Goal: Information Seeking & Learning: Find specific fact

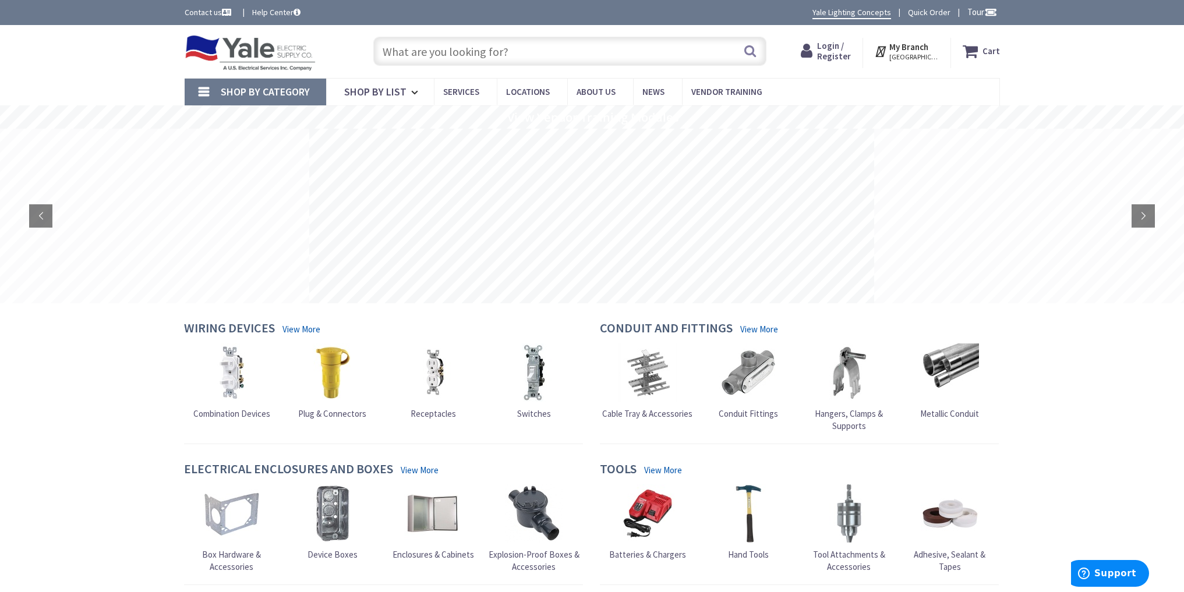
click at [479, 56] on input "text" at bounding box center [569, 51] width 393 height 29
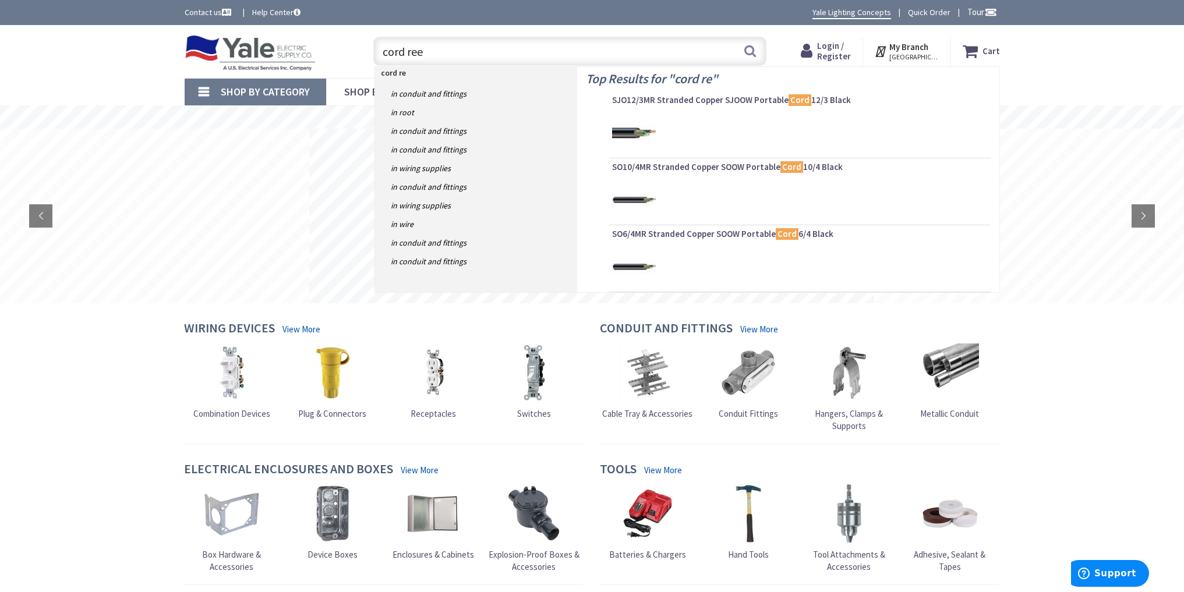
type input "cord reel"
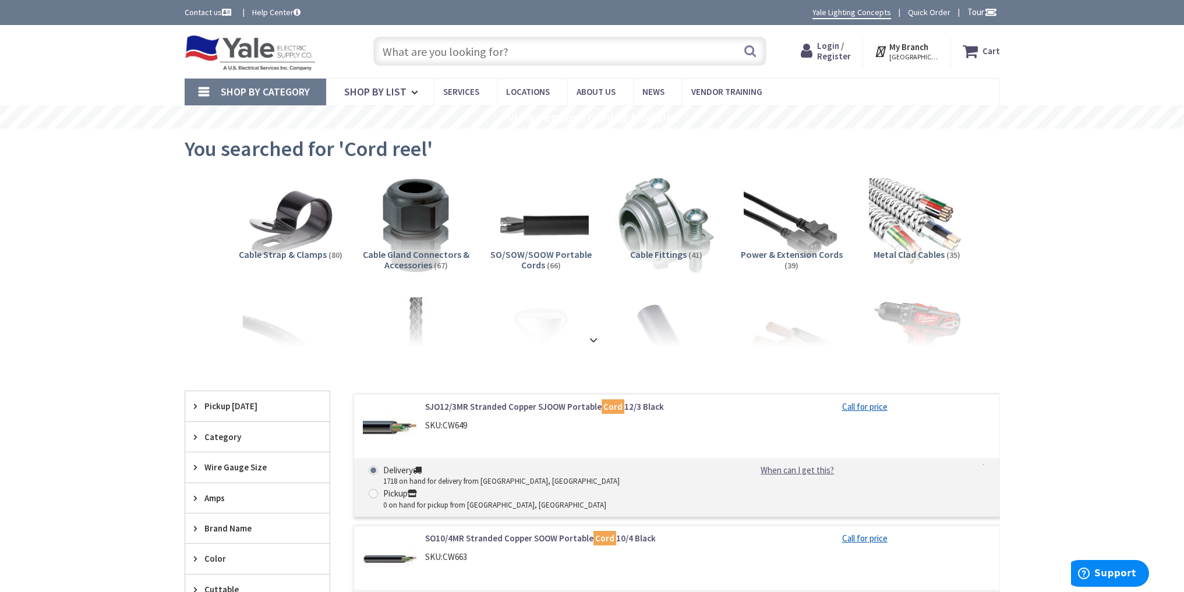
click at [424, 55] on input "text" at bounding box center [569, 51] width 393 height 29
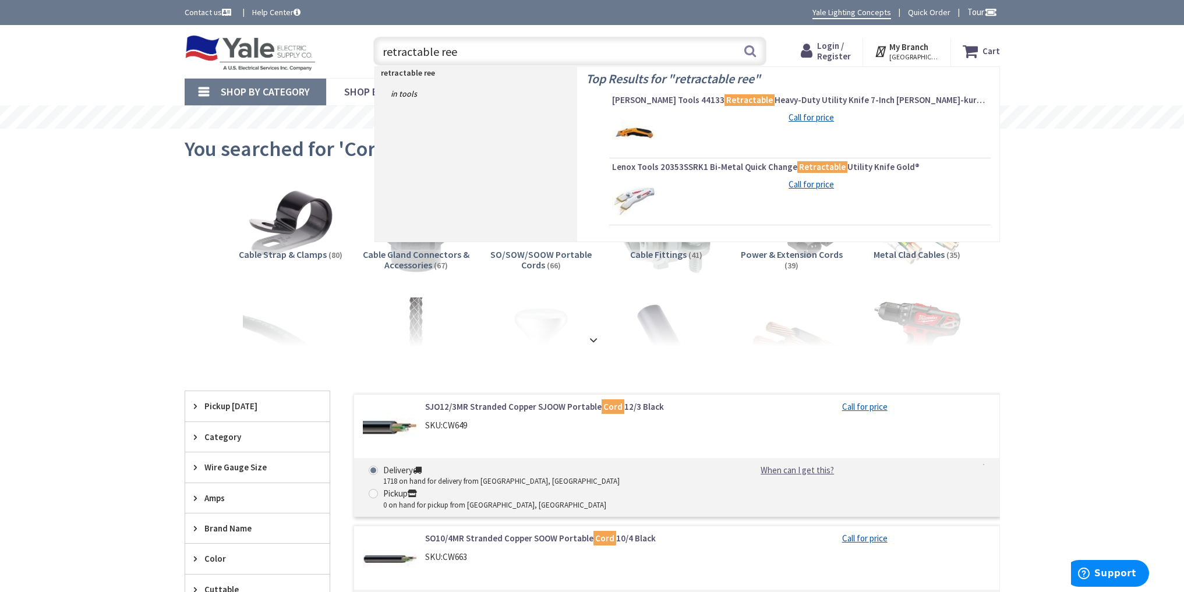
type input "retractable reel"
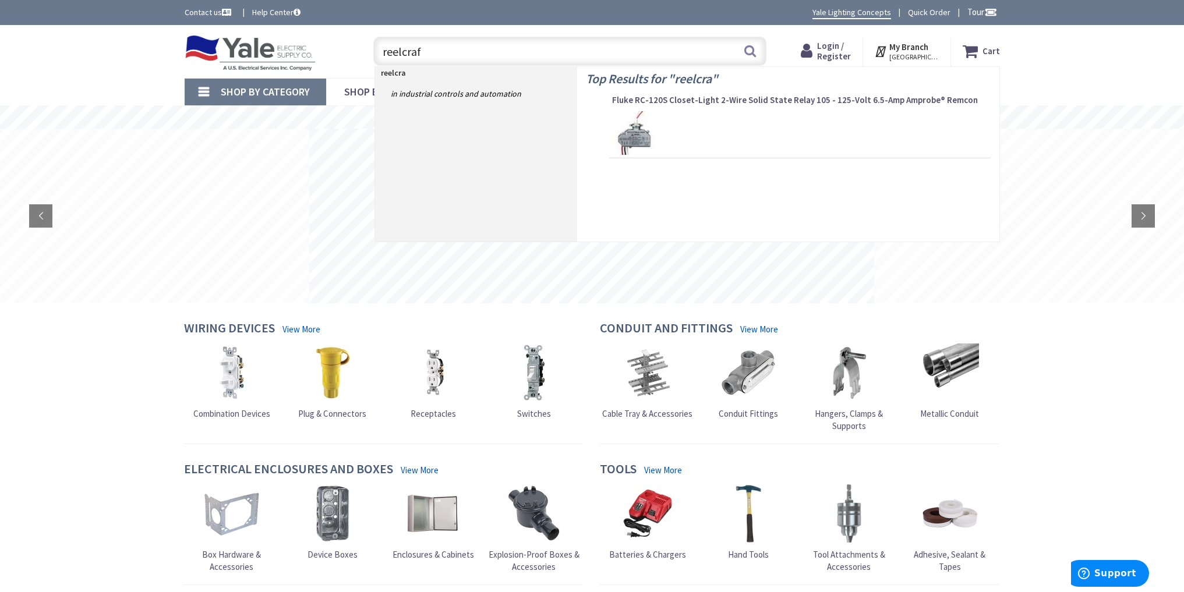
type input "reelcraft"
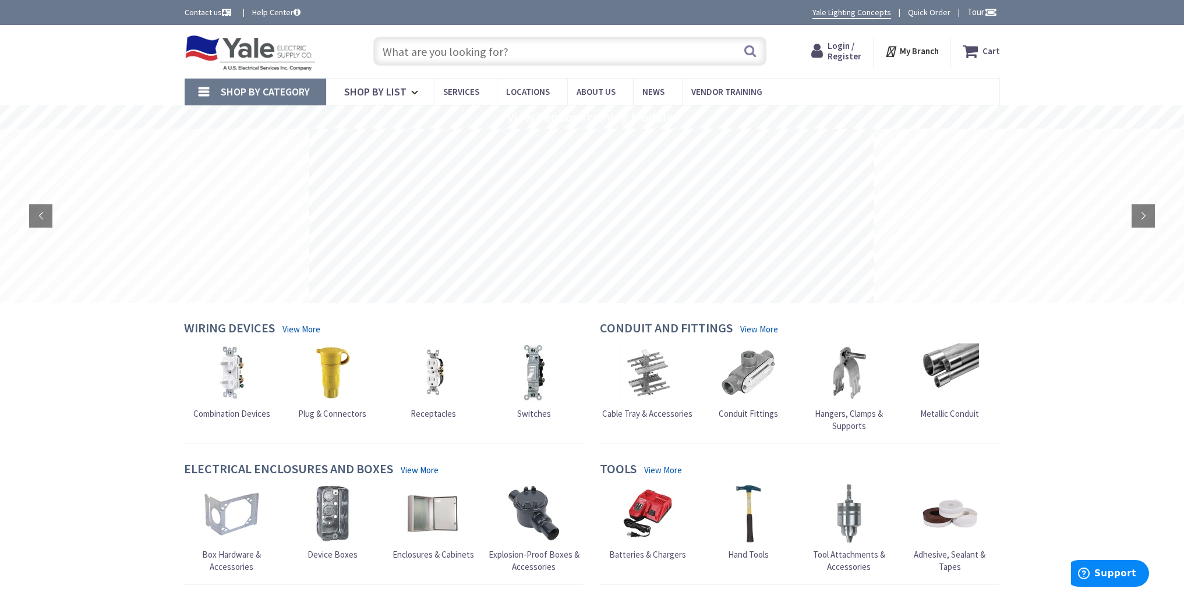
drag, startPoint x: 400, startPoint y: 55, endPoint x: 401, endPoint y: 61, distance: 5.9
click at [401, 54] on input "text" at bounding box center [569, 51] width 393 height 29
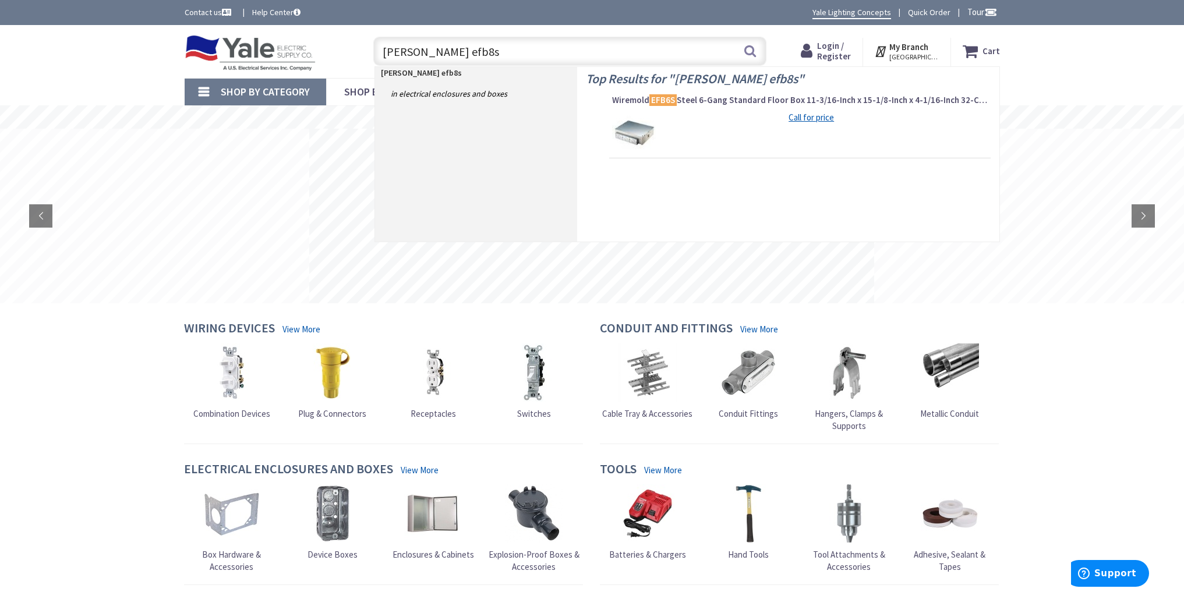
type input "[PERSON_NAME] efb8s"
click at [645, 133] on img at bounding box center [634, 133] width 44 height 44
